Goal: Task Accomplishment & Management: Manage account settings

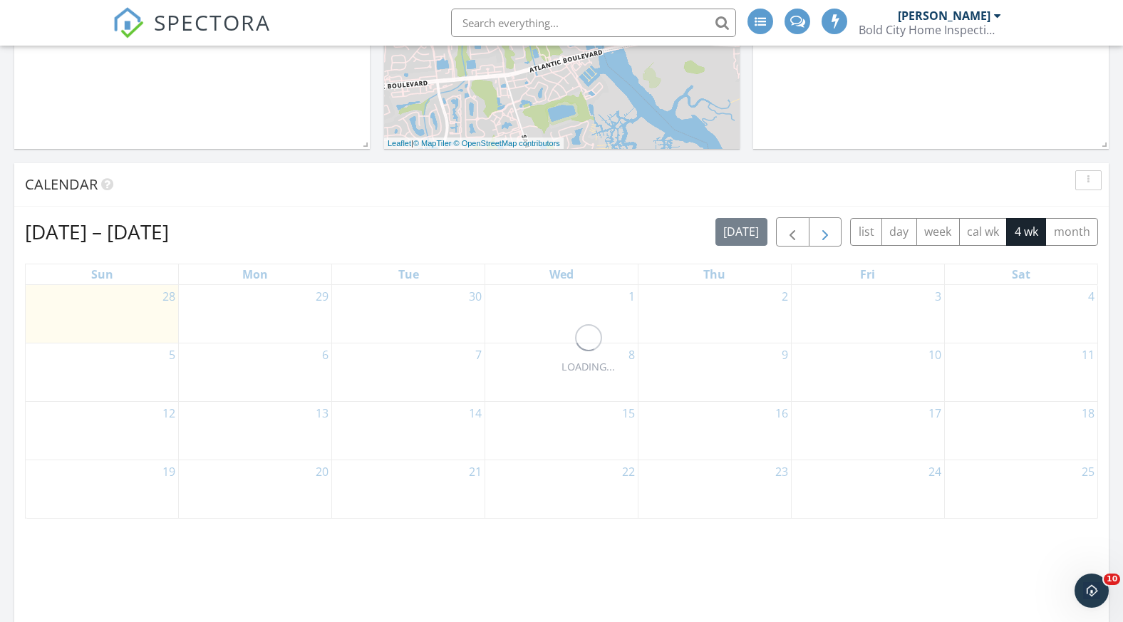
scroll to position [358, 0]
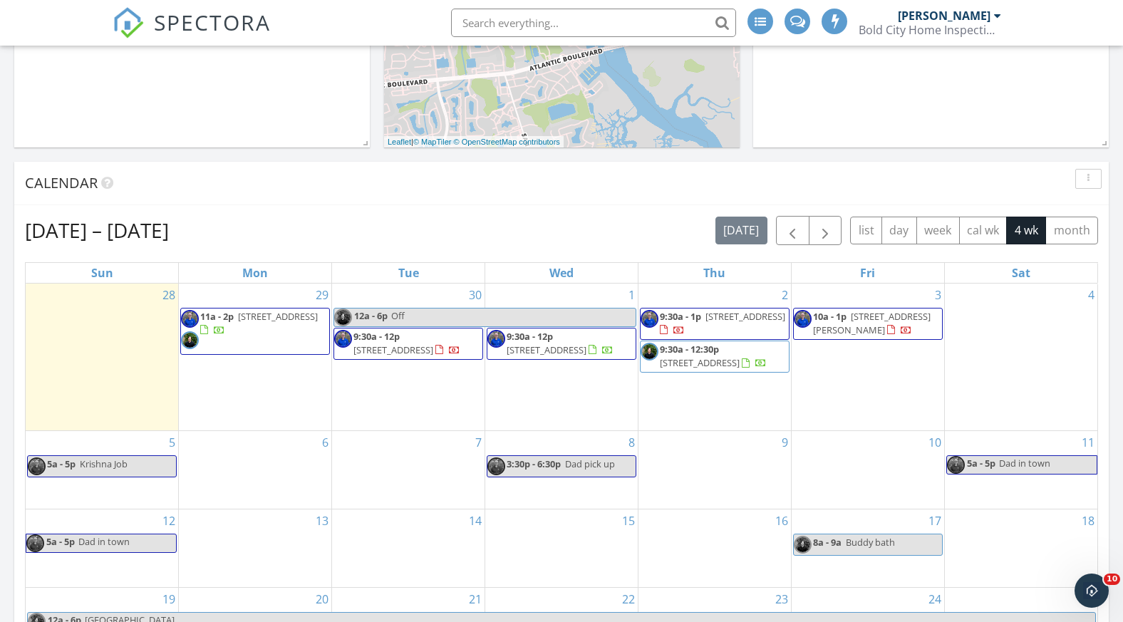
click at [413, 353] on span "95290 Siena Ct , Fernandina Beach 32034" at bounding box center [393, 349] width 80 height 13
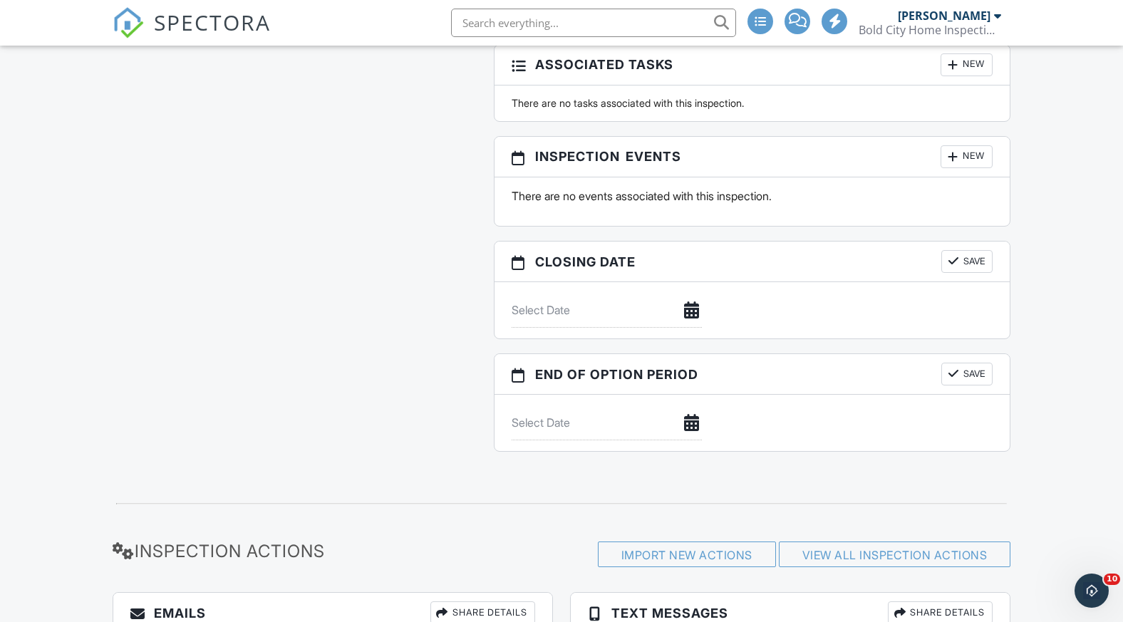
scroll to position [2019, 0]
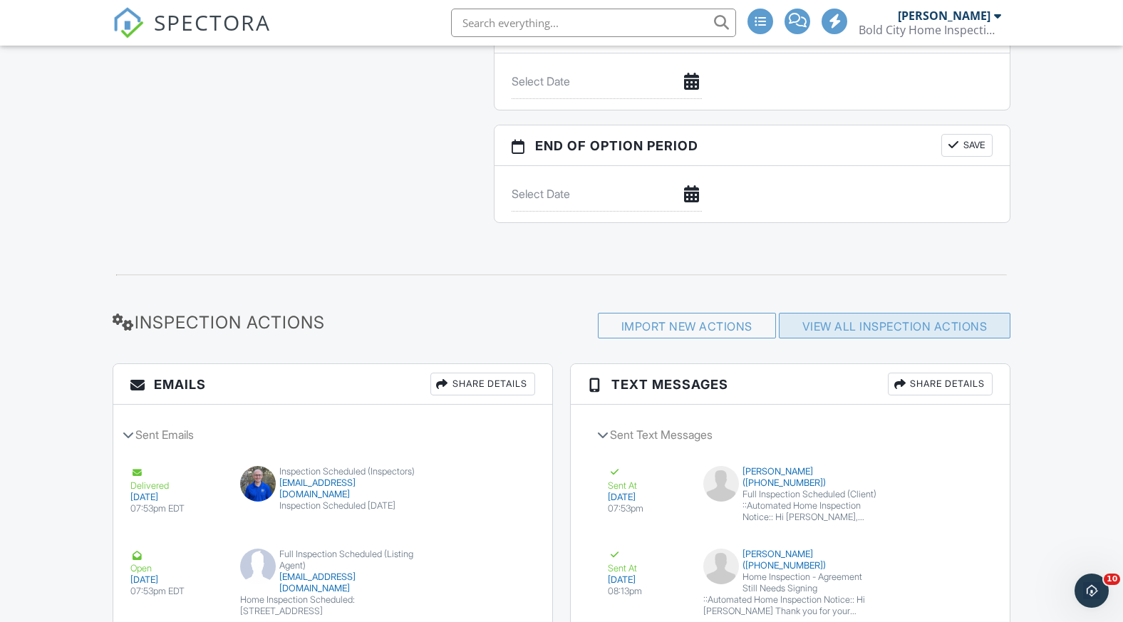
click at [908, 333] on link "View All Inspection Actions" at bounding box center [894, 326] width 185 height 14
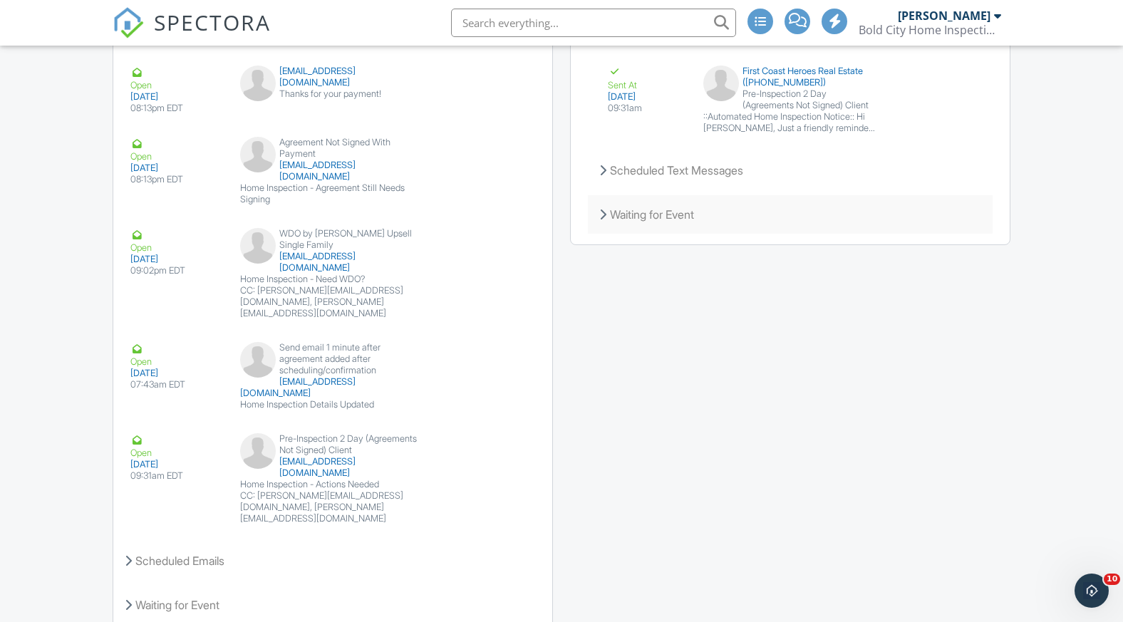
scroll to position [2698, 0]
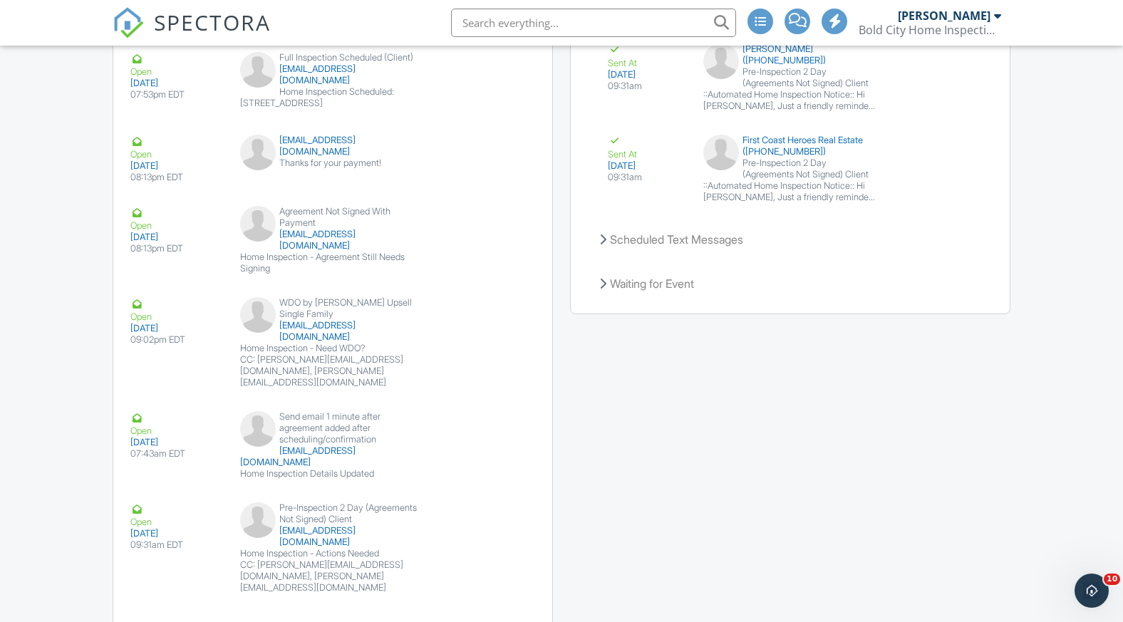
click at [130, 15] on img at bounding box center [128, 22] width 31 height 31
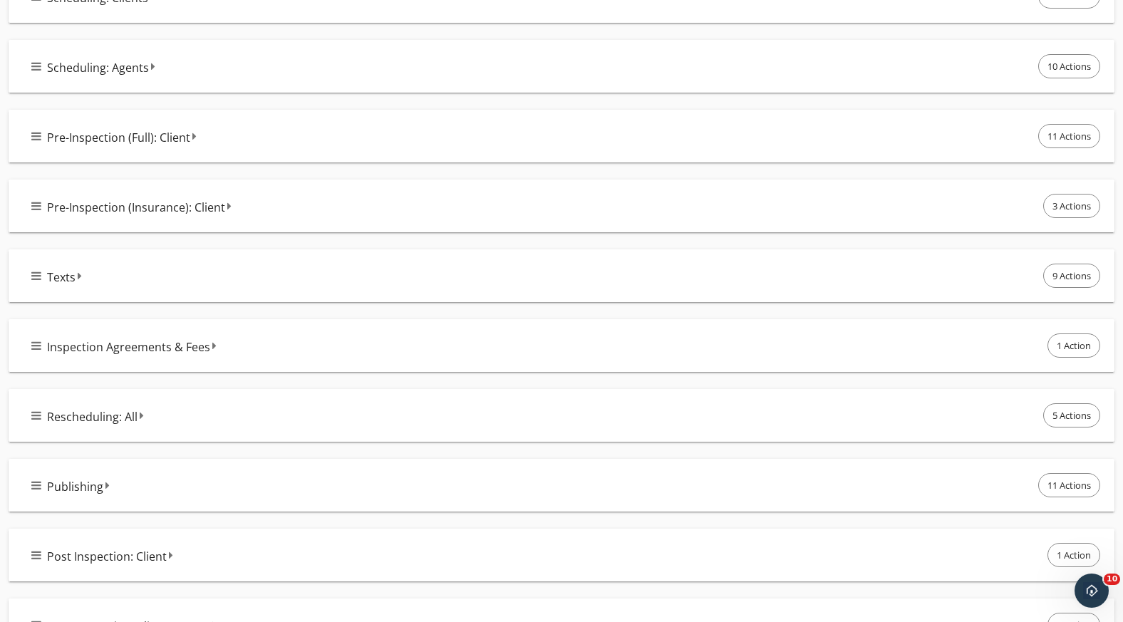
scroll to position [279, 0]
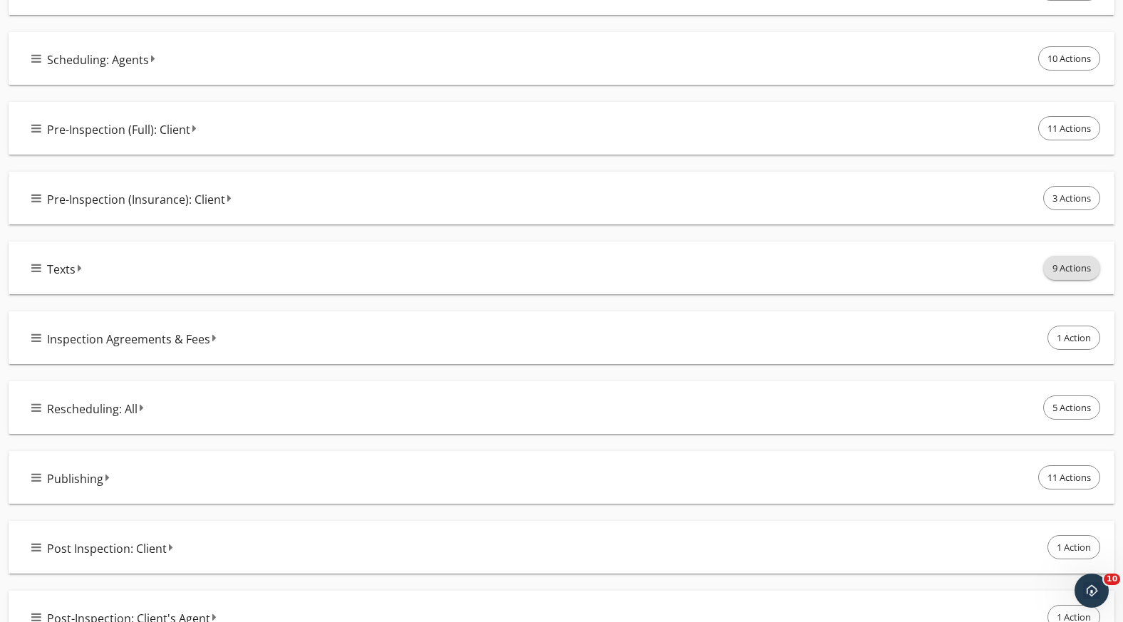
drag, startPoint x: 1074, startPoint y: 264, endPoint x: 986, endPoint y: 271, distance: 87.9
click at [1074, 264] on span "9 Actions" at bounding box center [1072, 268] width 56 height 23
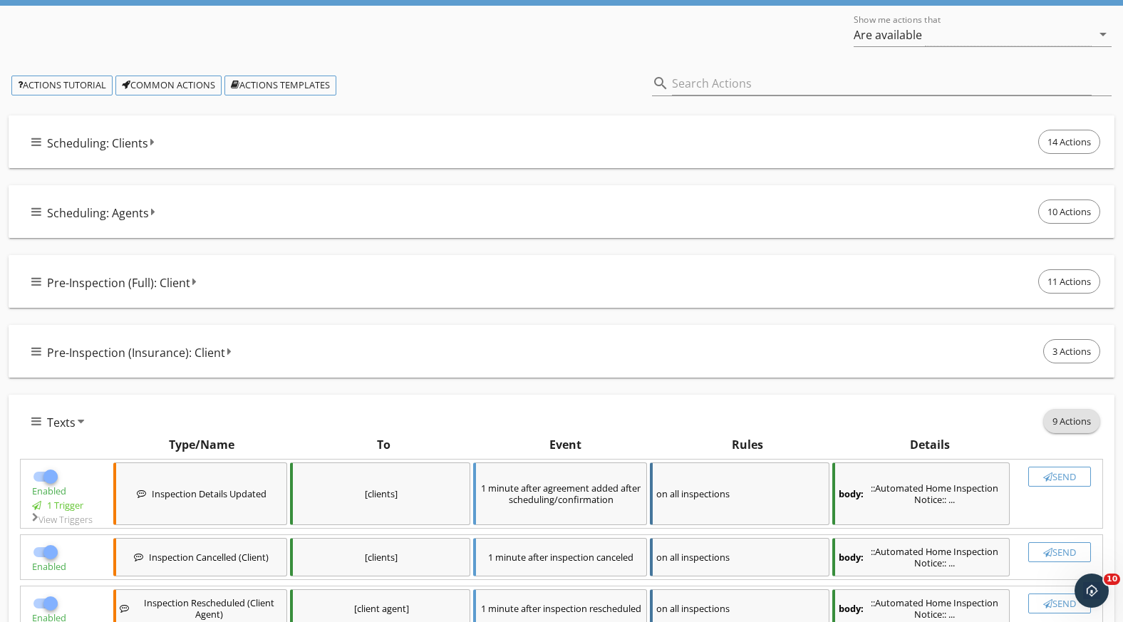
scroll to position [0, 0]
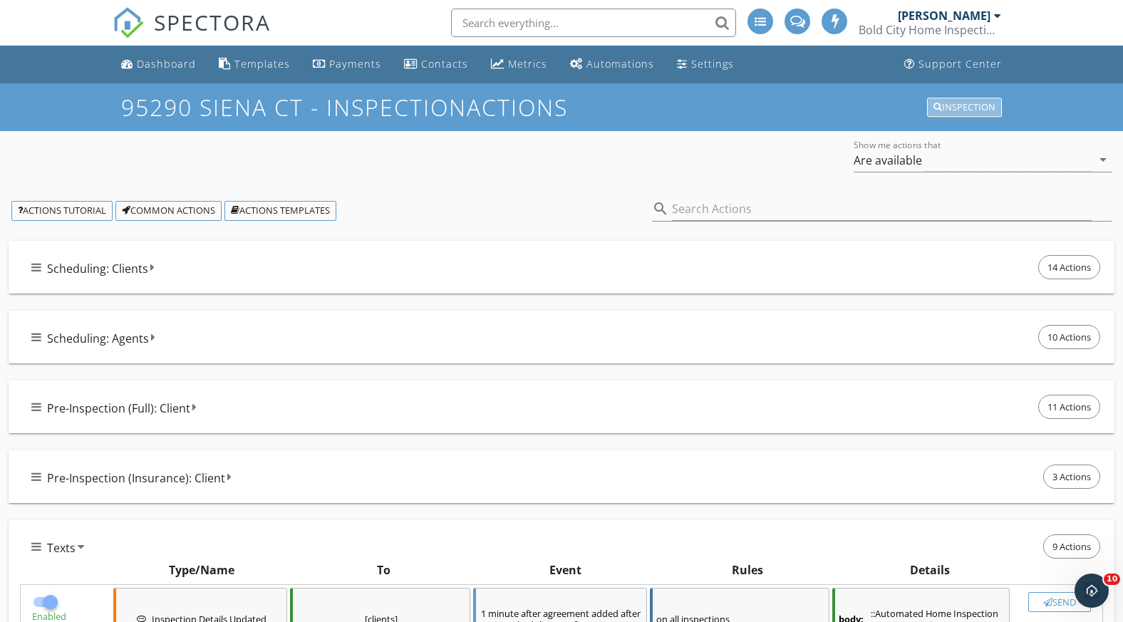
click at [965, 110] on div "Inspection" at bounding box center [964, 108] width 62 height 10
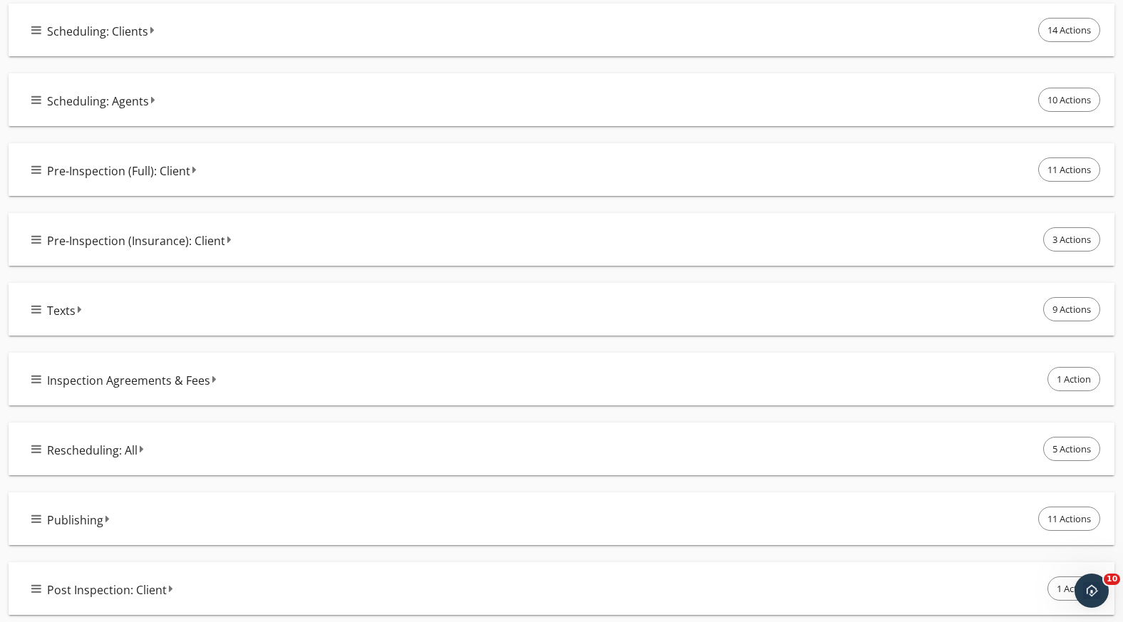
scroll to position [243, 0]
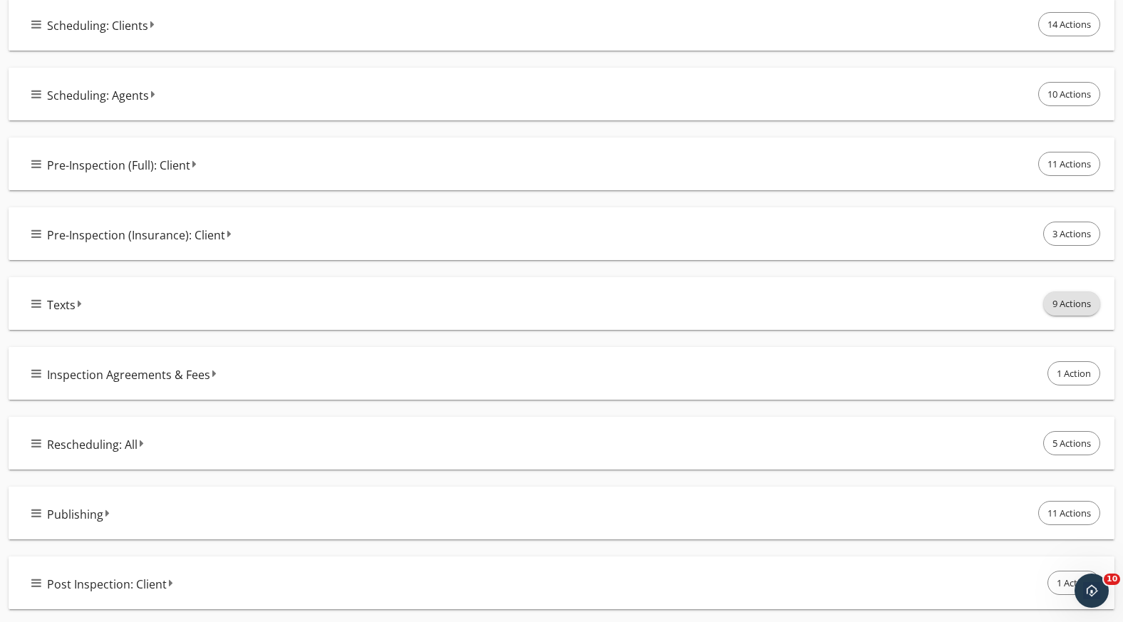
click at [1065, 299] on span "9 Actions" at bounding box center [1072, 303] width 56 height 23
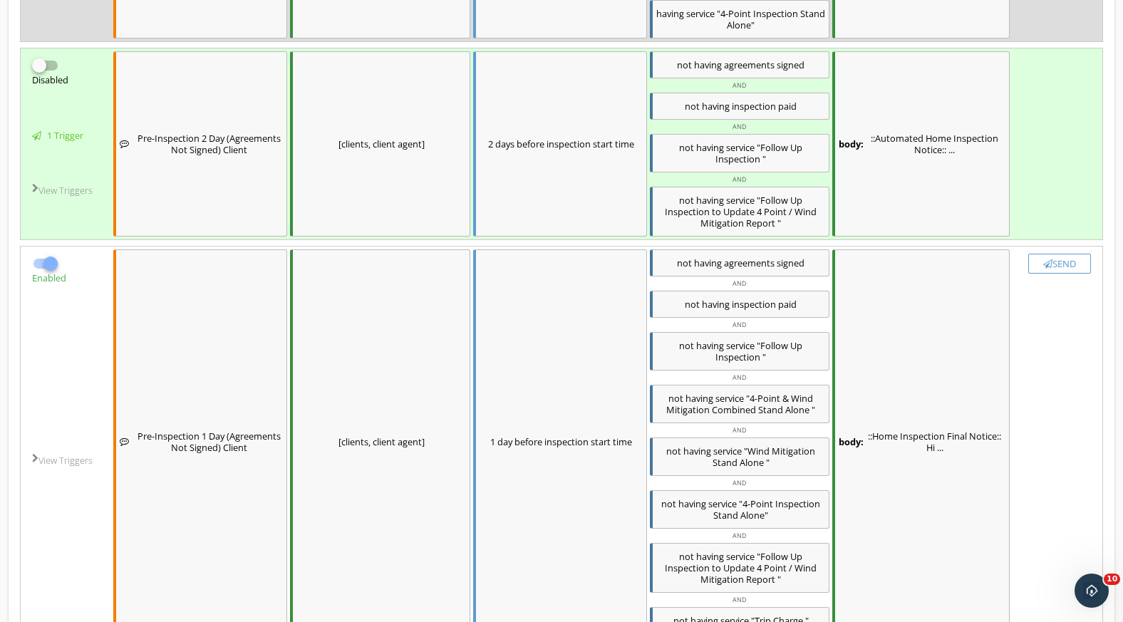
scroll to position [1222, 0]
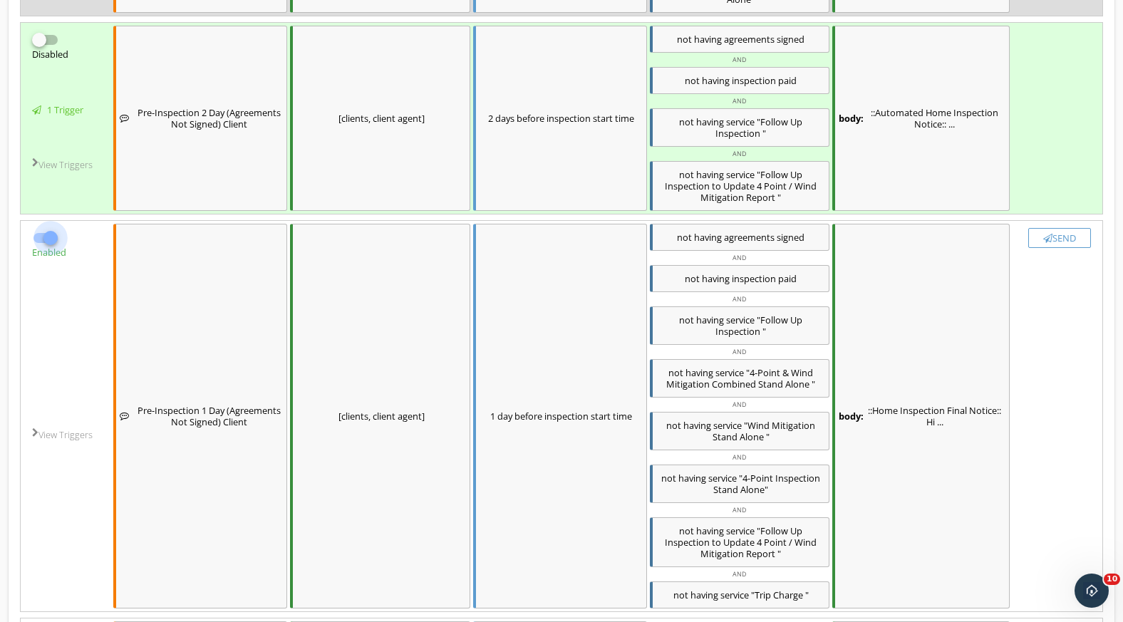
click at [42, 240] on div at bounding box center [50, 238] width 24 height 24
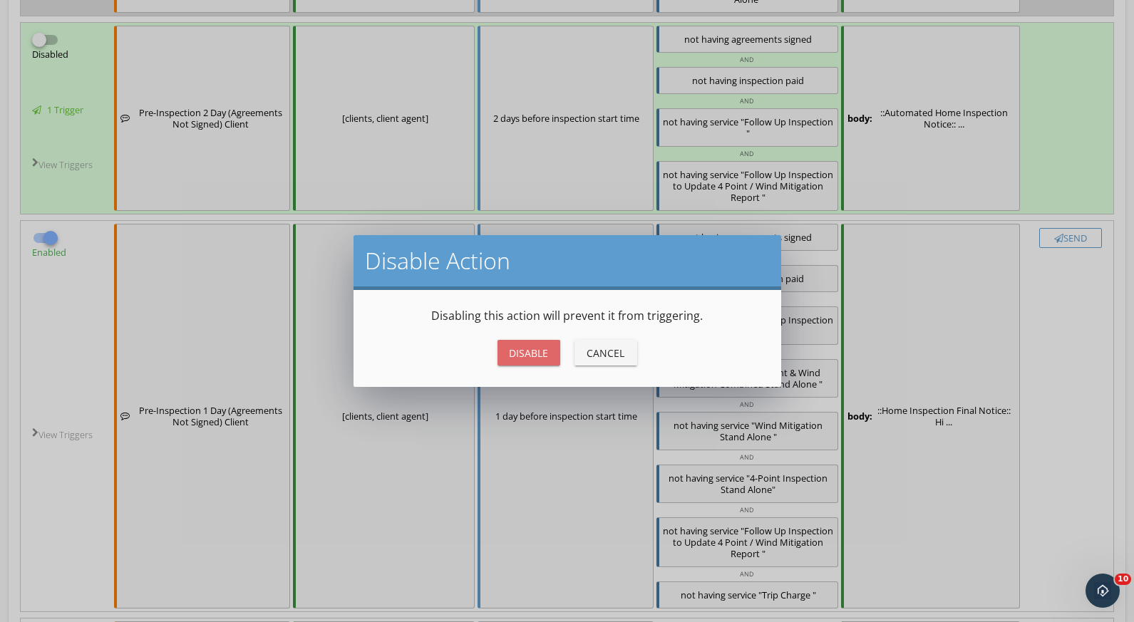
click at [547, 351] on div "Disable" at bounding box center [529, 353] width 40 height 15
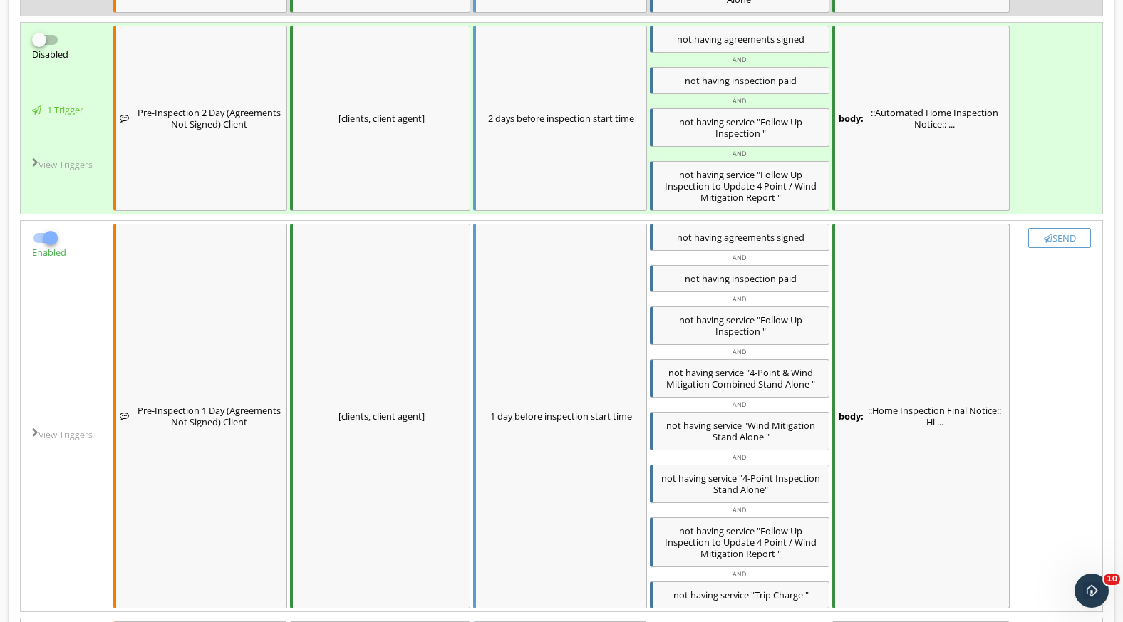
checkbox input "false"
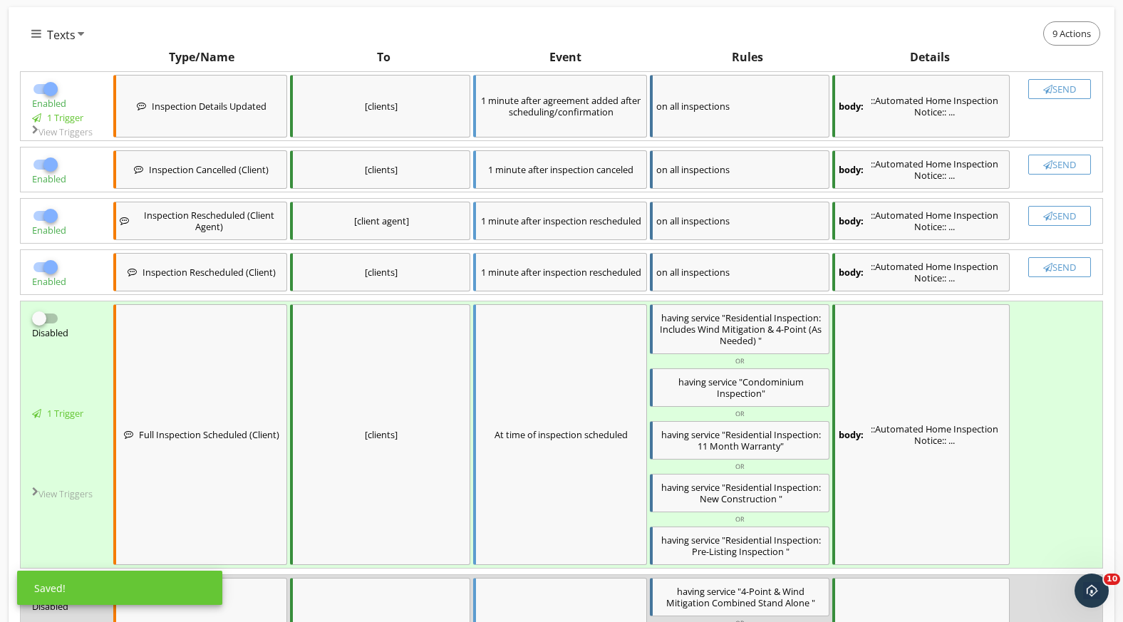
scroll to position [420, 0]
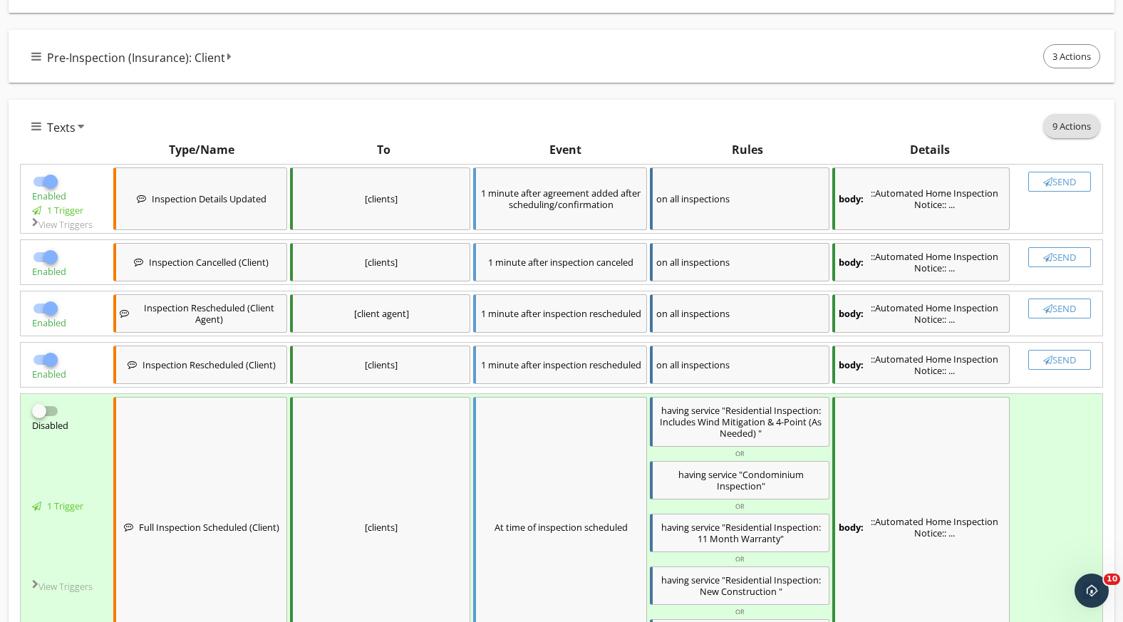
click at [1065, 121] on span "9 Actions" at bounding box center [1072, 126] width 56 height 23
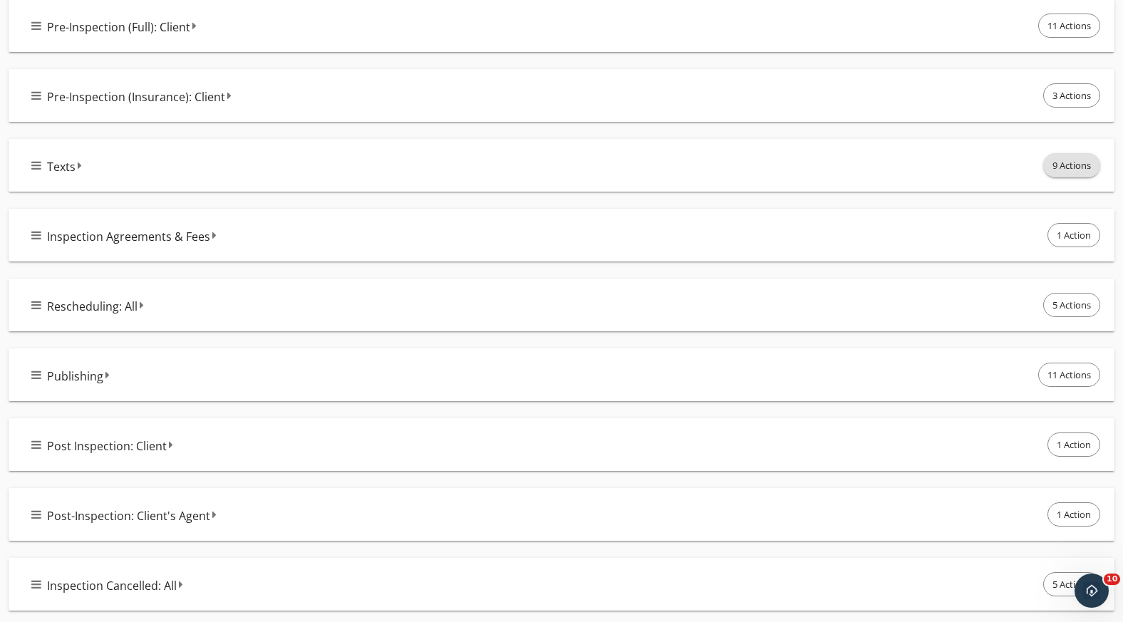
scroll to position [381, 0]
click at [1070, 38] on div "Pre-Inspection (Full): Client 11 Actions" at bounding box center [567, 26] width 1072 height 30
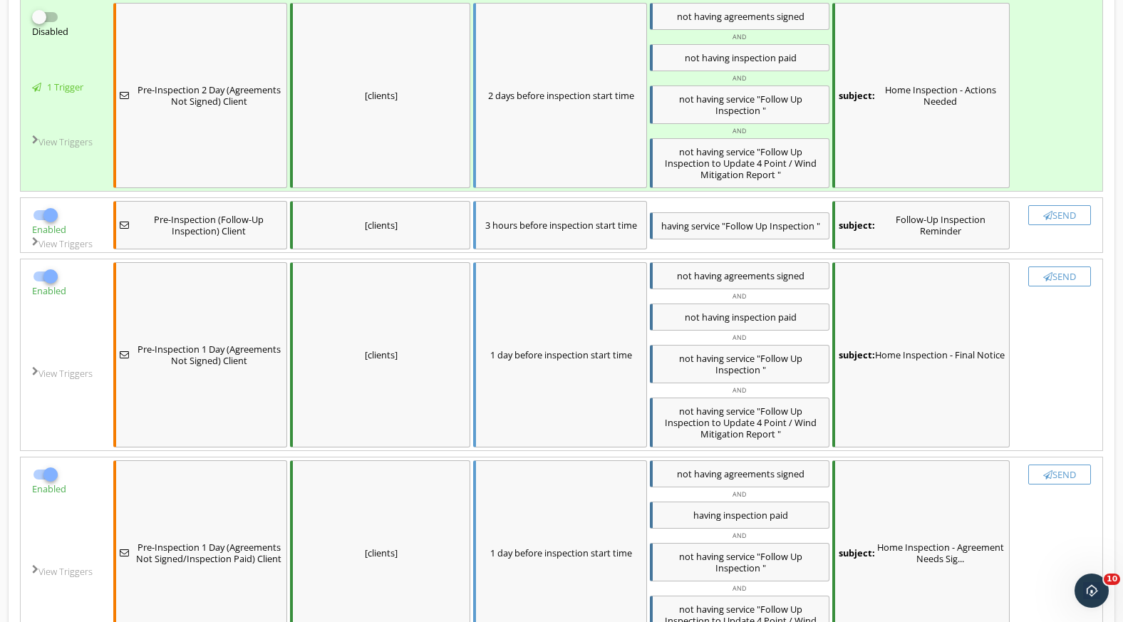
scroll to position [679, 0]
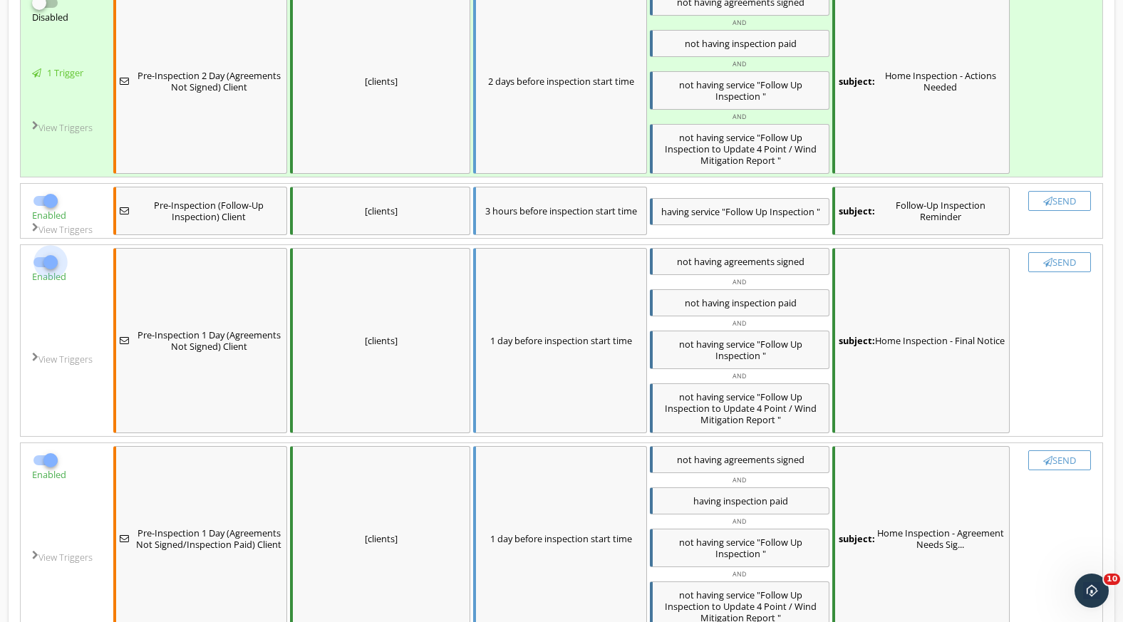
click at [40, 262] on div at bounding box center [50, 262] width 24 height 24
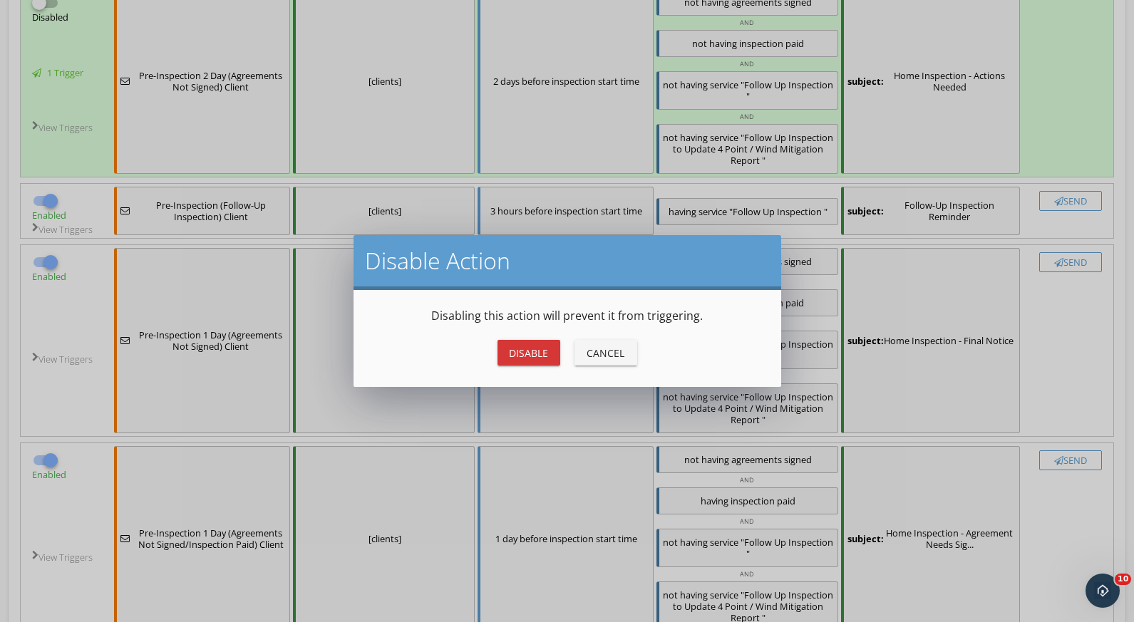
click at [515, 353] on div "Disable" at bounding box center [529, 353] width 40 height 15
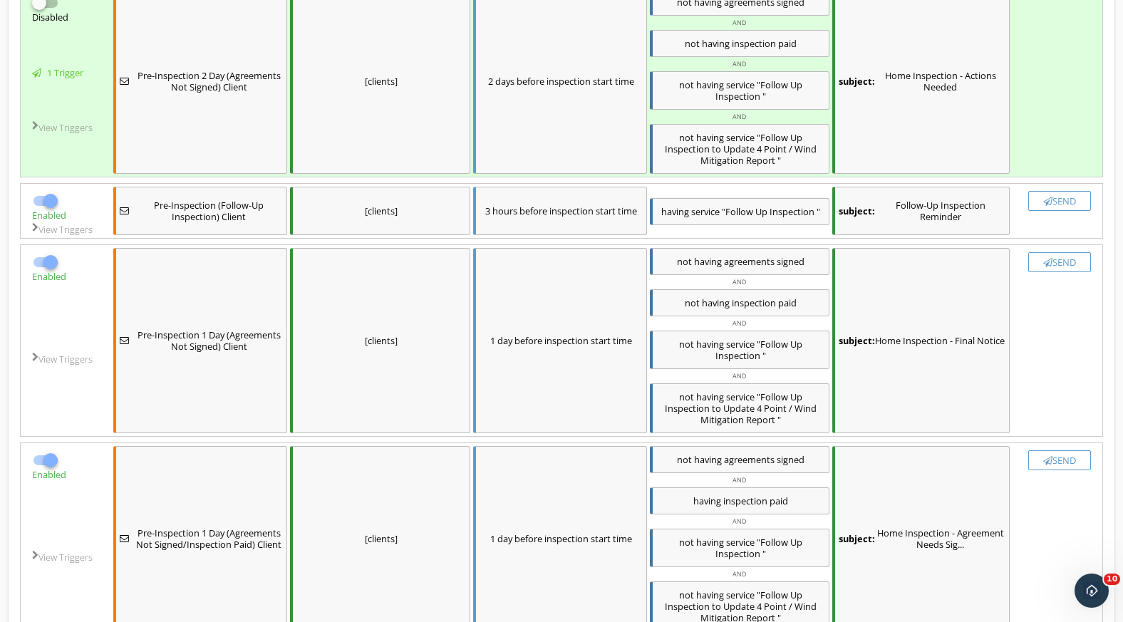
checkbox input "false"
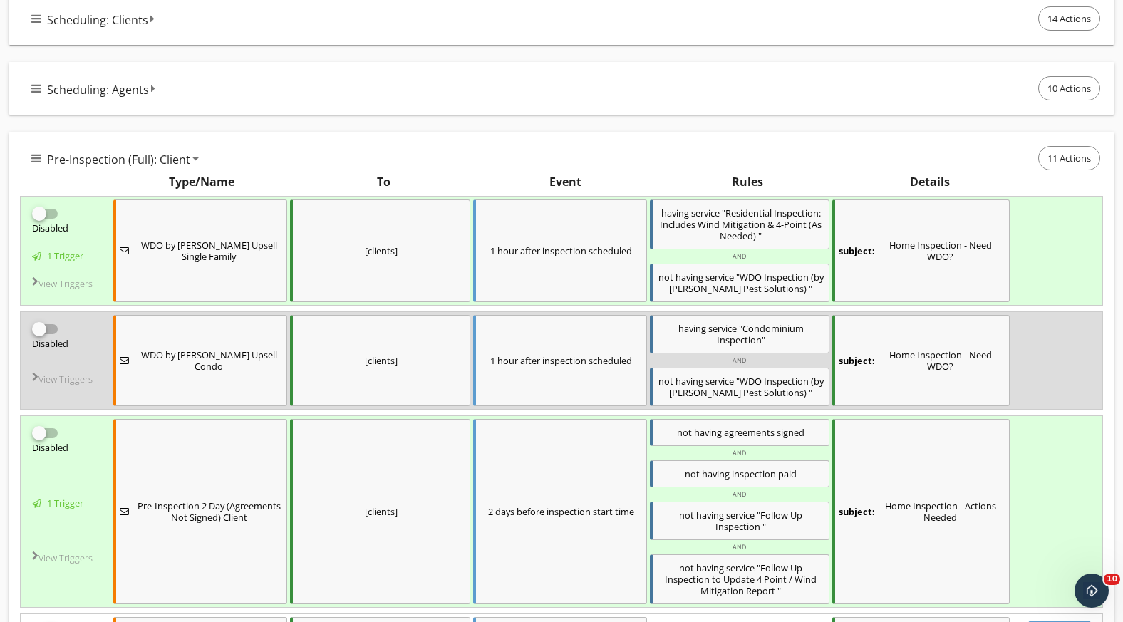
scroll to position [0, 0]
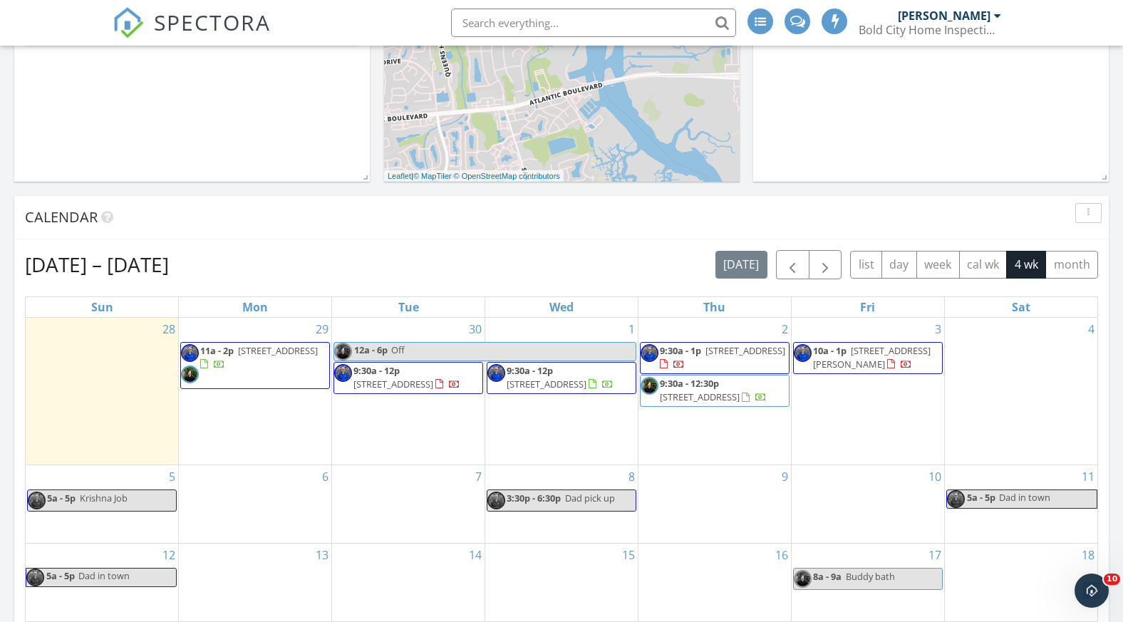
scroll to position [357, 0]
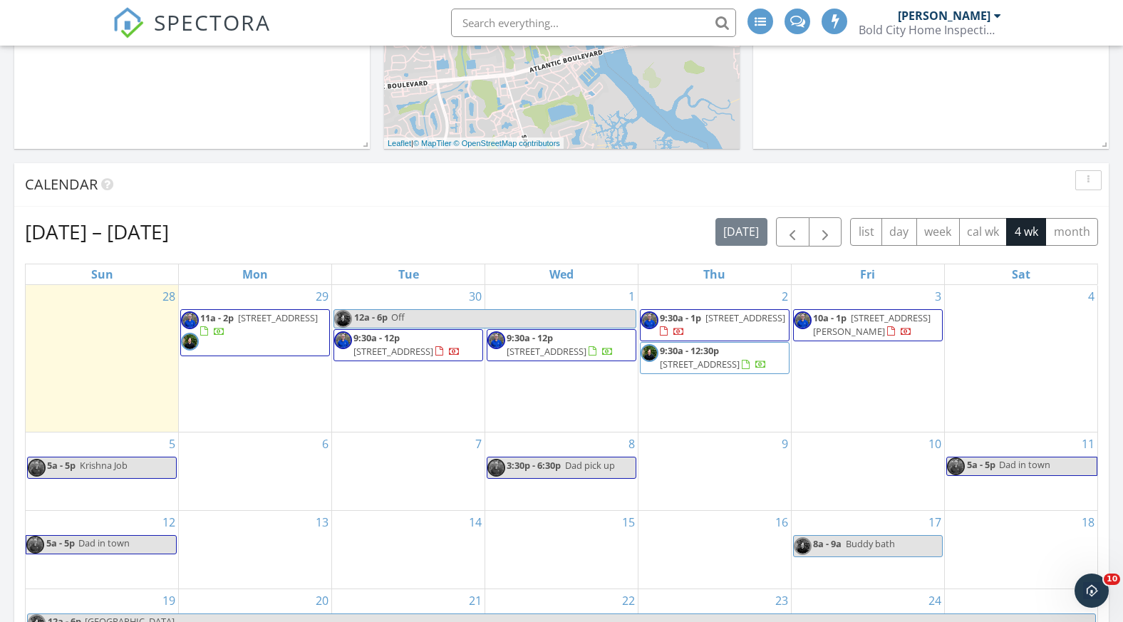
click at [395, 356] on span "[STREET_ADDRESS]" at bounding box center [393, 351] width 80 height 13
